Goal: Find specific page/section: Find specific page/section

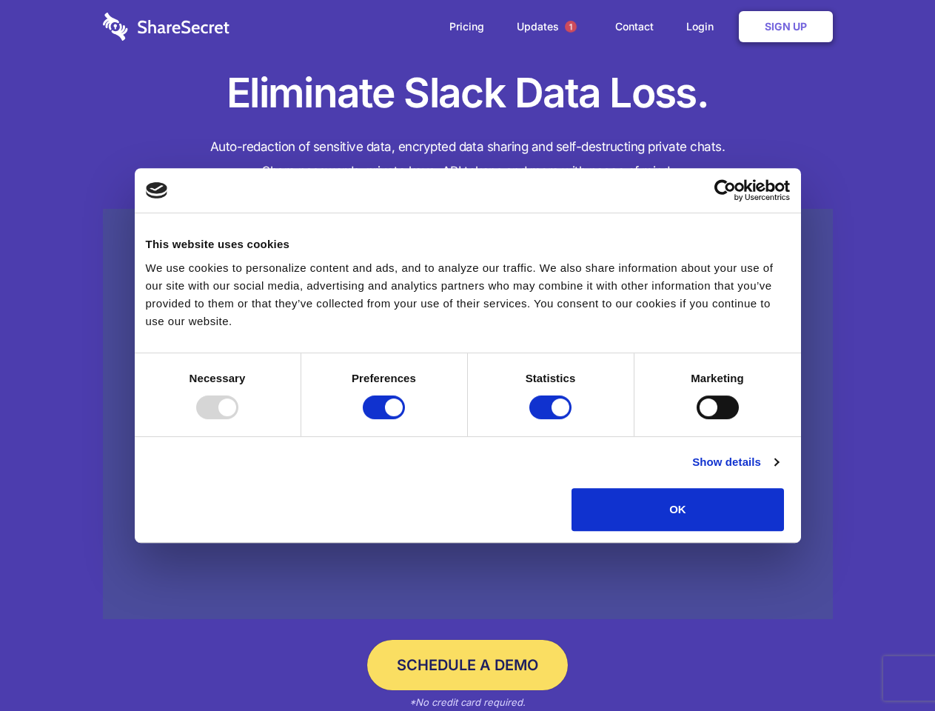
click at [238, 419] on div at bounding box center [217, 408] width 42 height 24
click at [405, 419] on input "Preferences" at bounding box center [384, 408] width 42 height 24
checkbox input "false"
click at [553, 419] on input "Statistics" at bounding box center [551, 408] width 42 height 24
checkbox input "false"
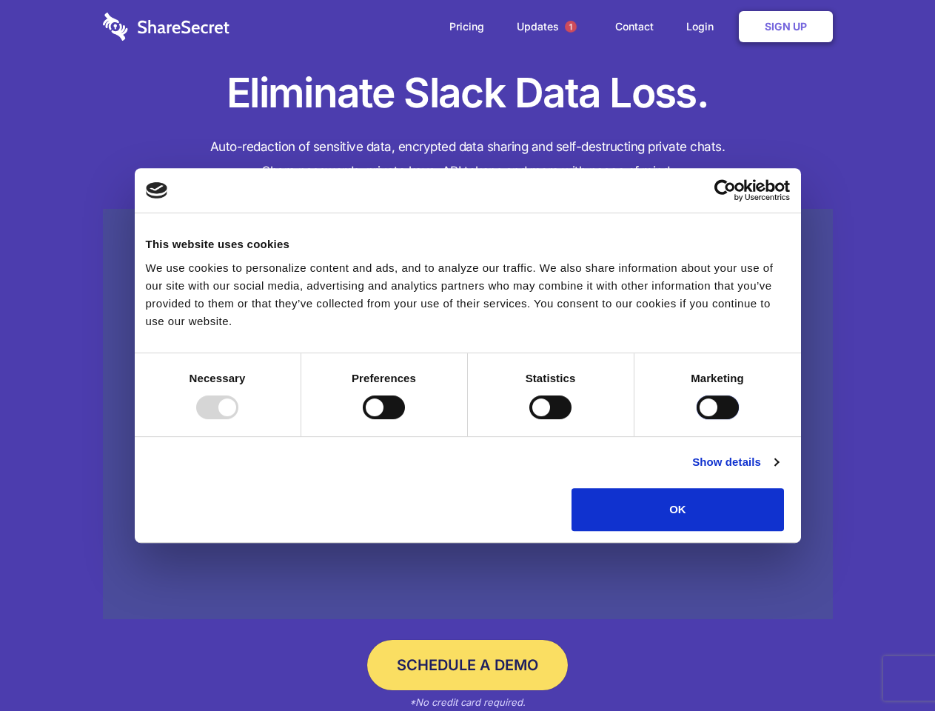
click at [697, 419] on input "Marketing" at bounding box center [718, 408] width 42 height 24
checkbox input "true"
click at [778, 471] on link "Show details" at bounding box center [736, 462] width 86 height 18
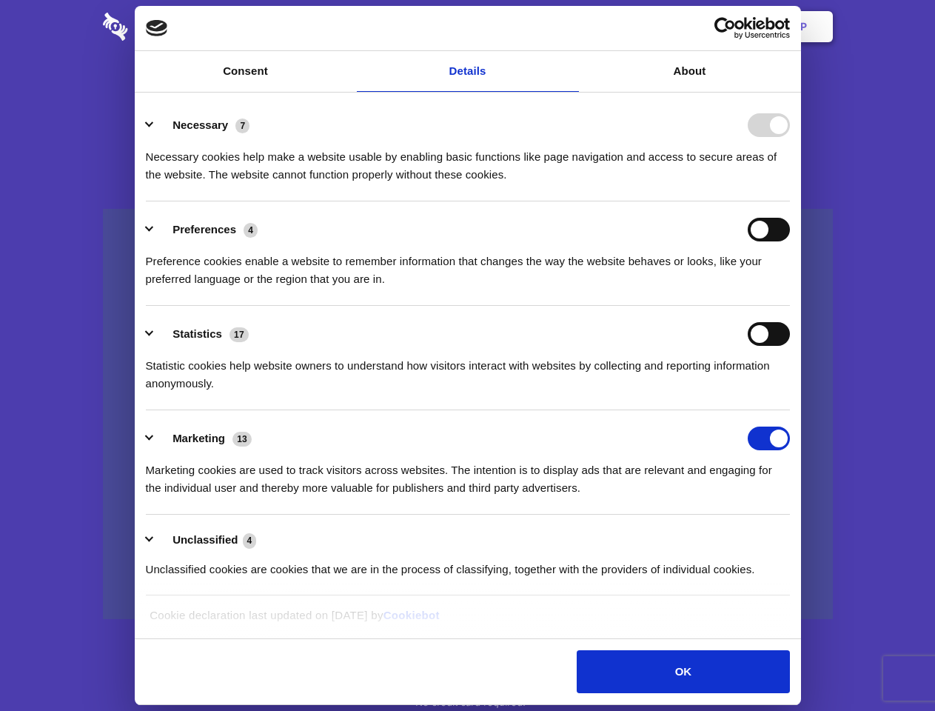
click at [790, 201] on li "Necessary 7 Necessary cookies help make a website usable by enabling basic func…" at bounding box center [468, 149] width 644 height 104
click at [570, 27] on span "1" at bounding box center [571, 27] width 12 height 12
